Goal: Obtain resource: Download file/media

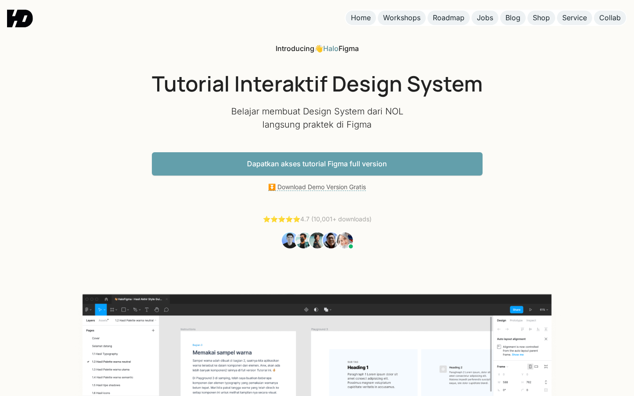
click at [341, 164] on link "Dapatkan akses tutorial Figma full version" at bounding box center [317, 163] width 331 height 23
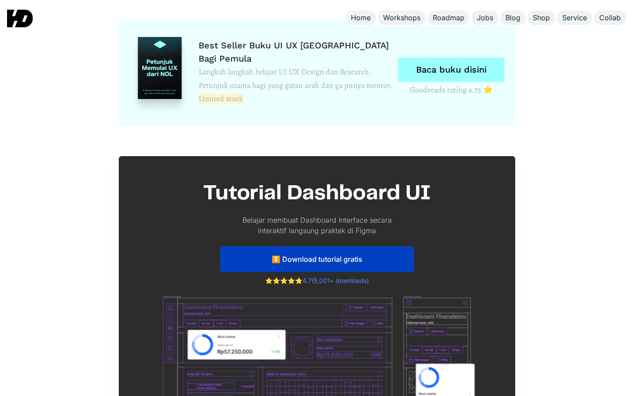
scroll to position [4098, 0]
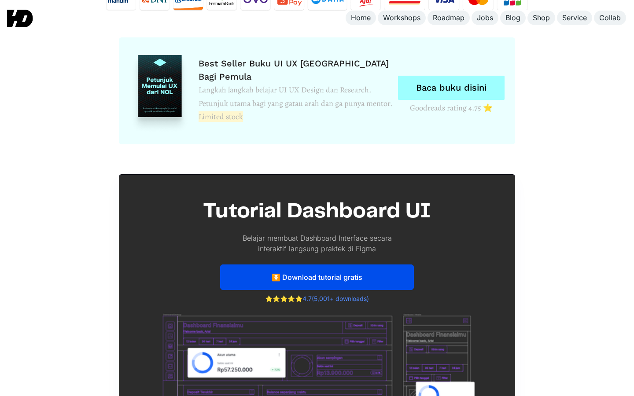
click at [247, 278] on link "⏬ Download tutorial gratis" at bounding box center [317, 278] width 194 height 26
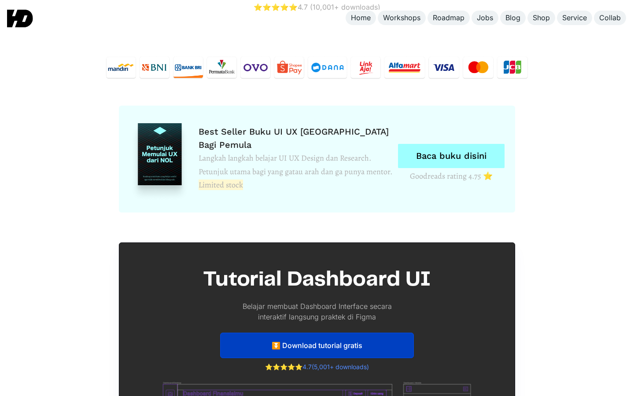
scroll to position [4023, 0]
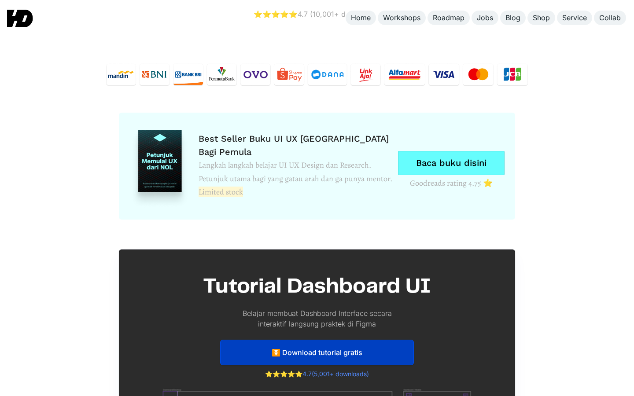
click at [421, 158] on link "Baca buku disini" at bounding box center [451, 163] width 107 height 24
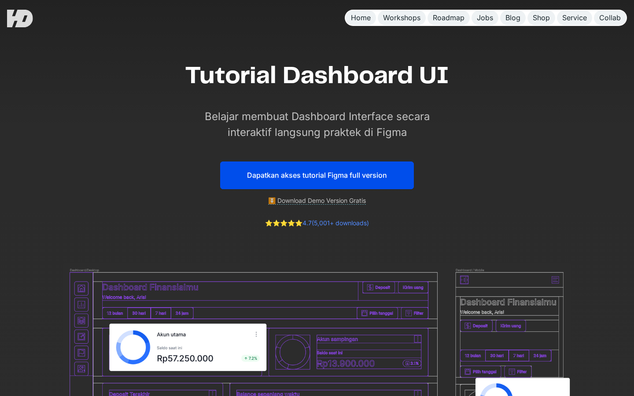
click at [279, 177] on link "Dapatkan akses tutorial Figma full version" at bounding box center [317, 176] width 194 height 28
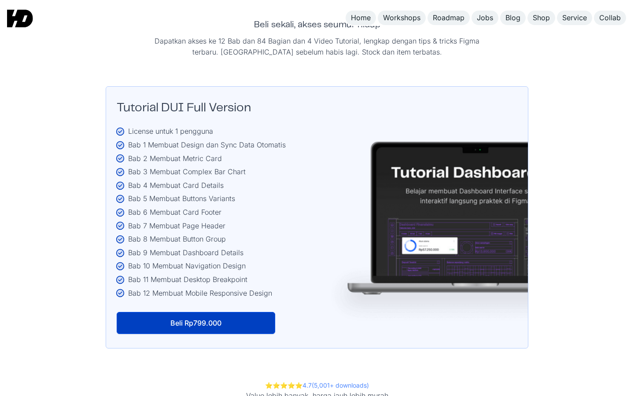
scroll to position [1441, 0]
